Goal: Communication & Community: Ask a question

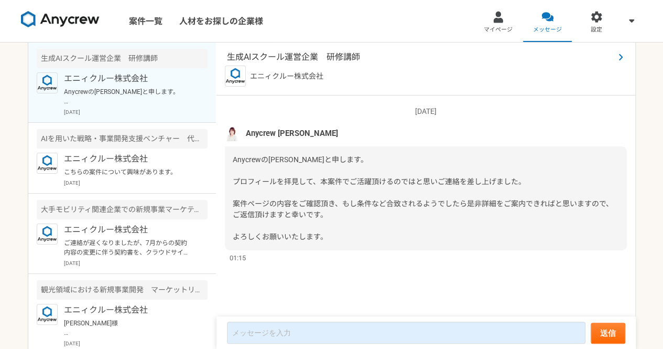
click at [346, 57] on span "生成AIスクール運営企業　研修講師" at bounding box center [420, 57] width 387 height 13
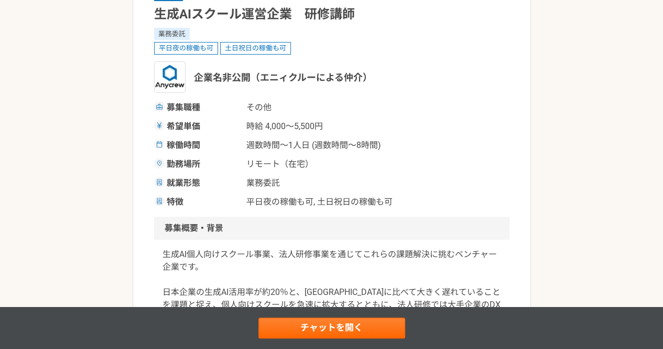
scroll to position [92, 0]
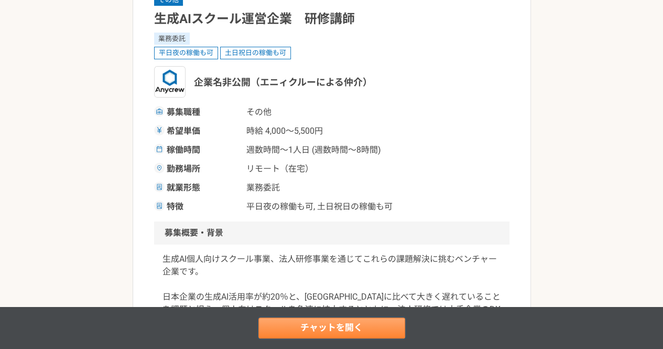
click at [280, 324] on link "チャットを開く" at bounding box center [331, 327] width 147 height 21
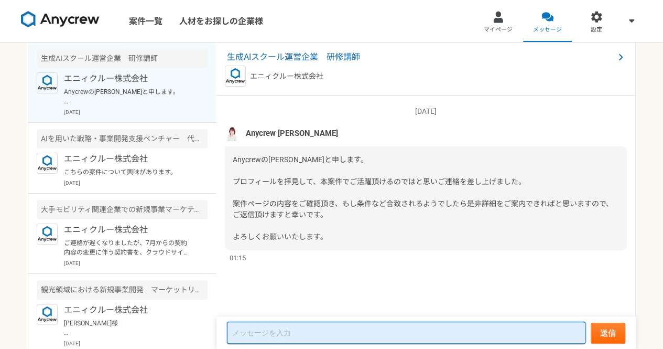
click at [271, 333] on textarea at bounding box center [406, 332] width 358 height 22
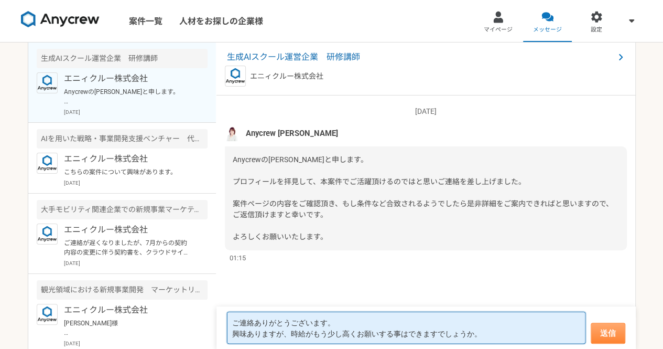
type textarea "ご連絡ありがとうございます。 興味ありますが、時給がもう少し高くお願いする事はできますでしょうか。"
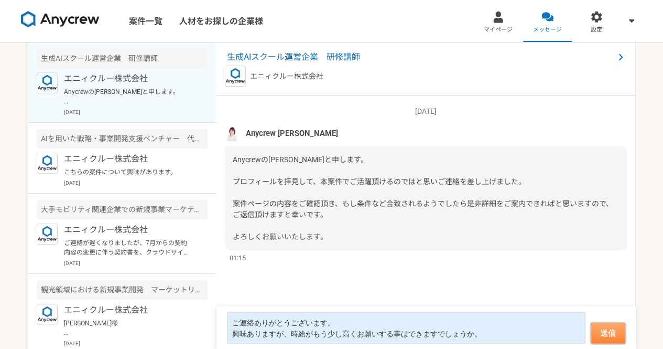
click at [607, 333] on button "送信" at bounding box center [608, 332] width 35 height 21
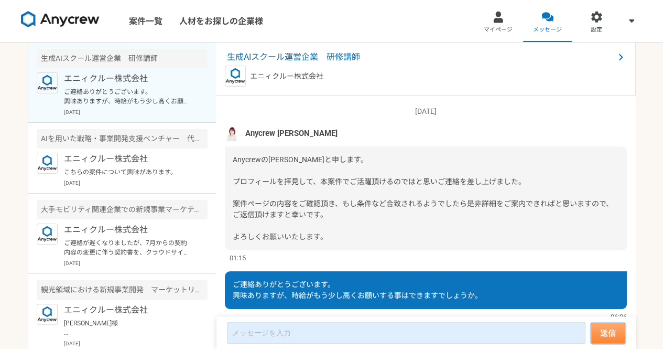
scroll to position [35, 0]
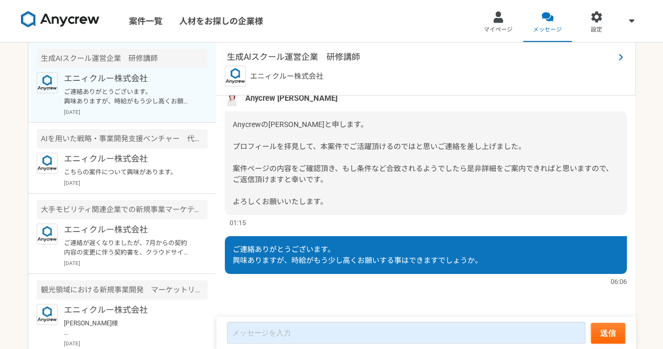
click at [342, 58] on span "生成AIスクール運営企業　研修講師" at bounding box center [420, 57] width 387 height 13
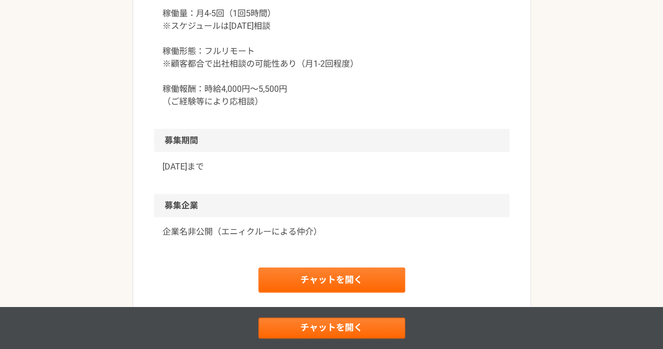
scroll to position [1085, 0]
